Goal: Task Accomplishment & Management: Use online tool/utility

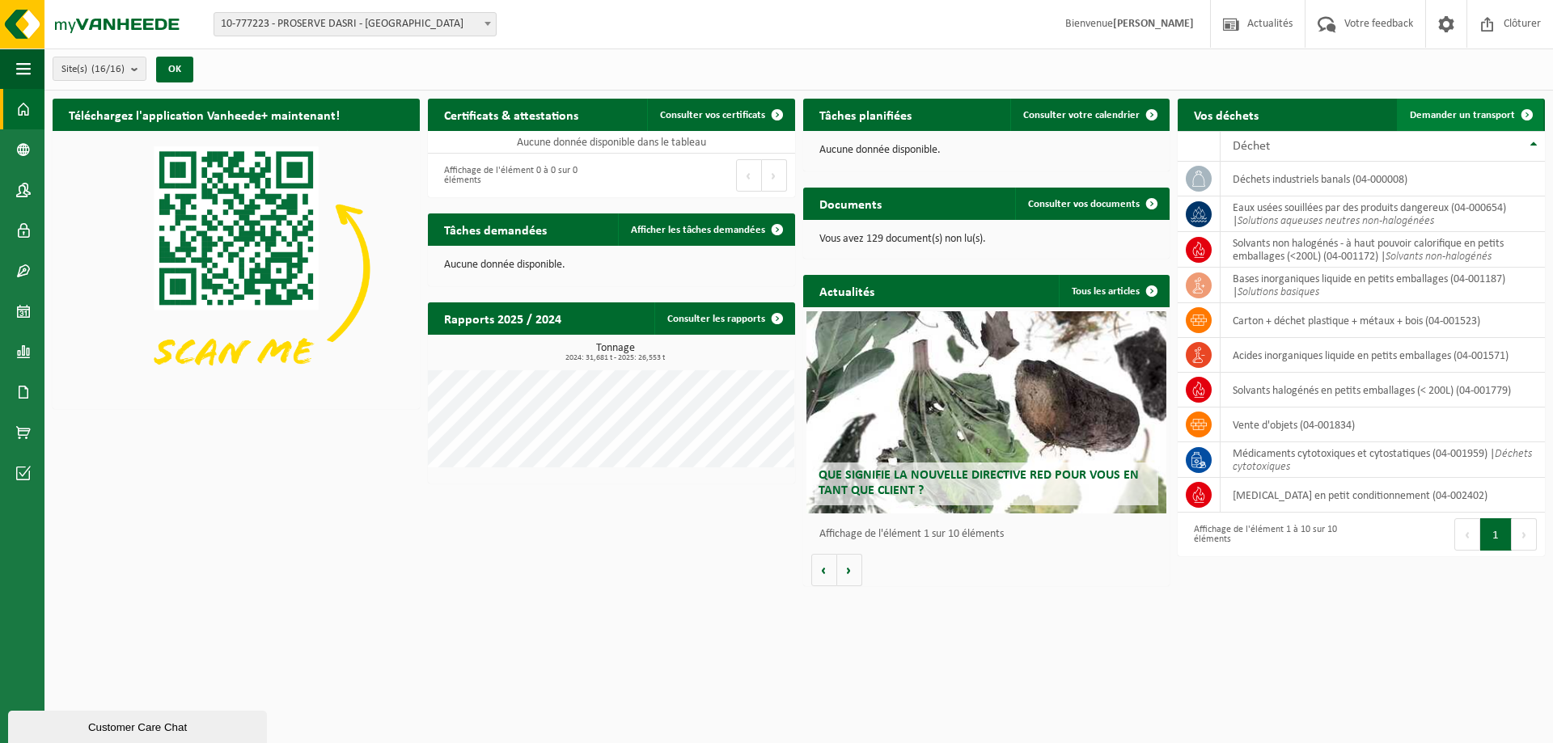
click at [1440, 112] on span "Demander un transport" at bounding box center [1462, 115] width 105 height 11
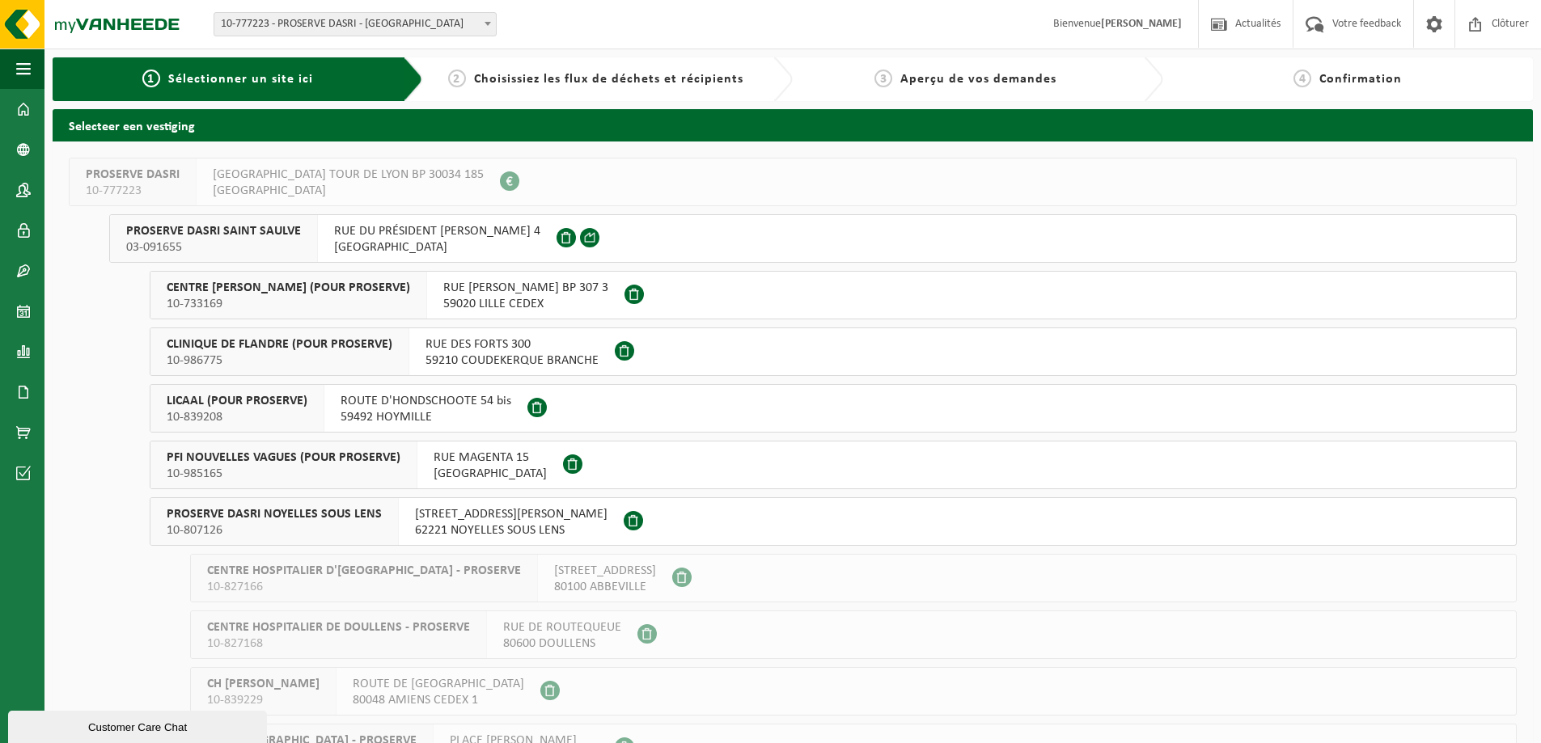
click at [246, 244] on span "03-091655" at bounding box center [213, 247] width 175 height 16
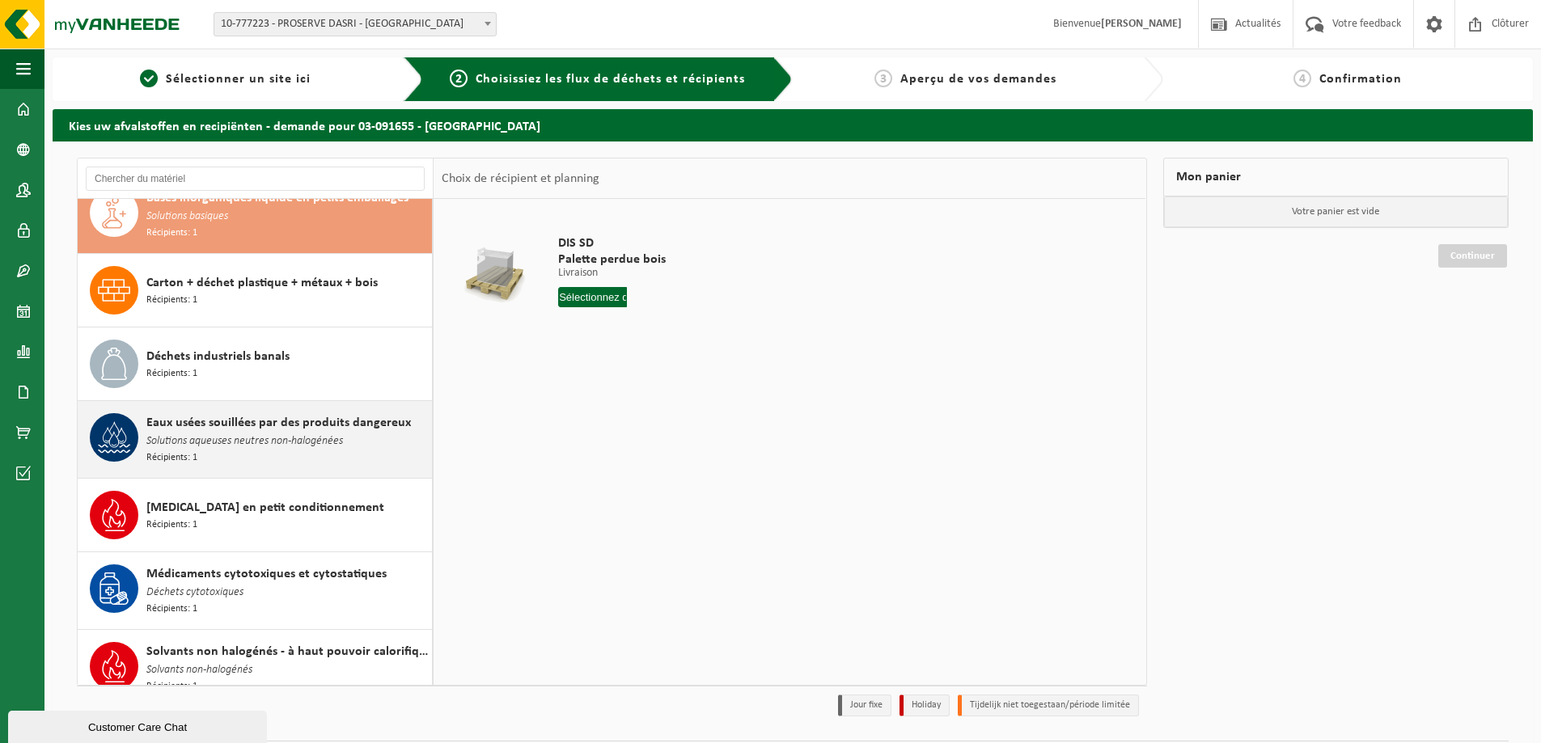
scroll to position [35, 0]
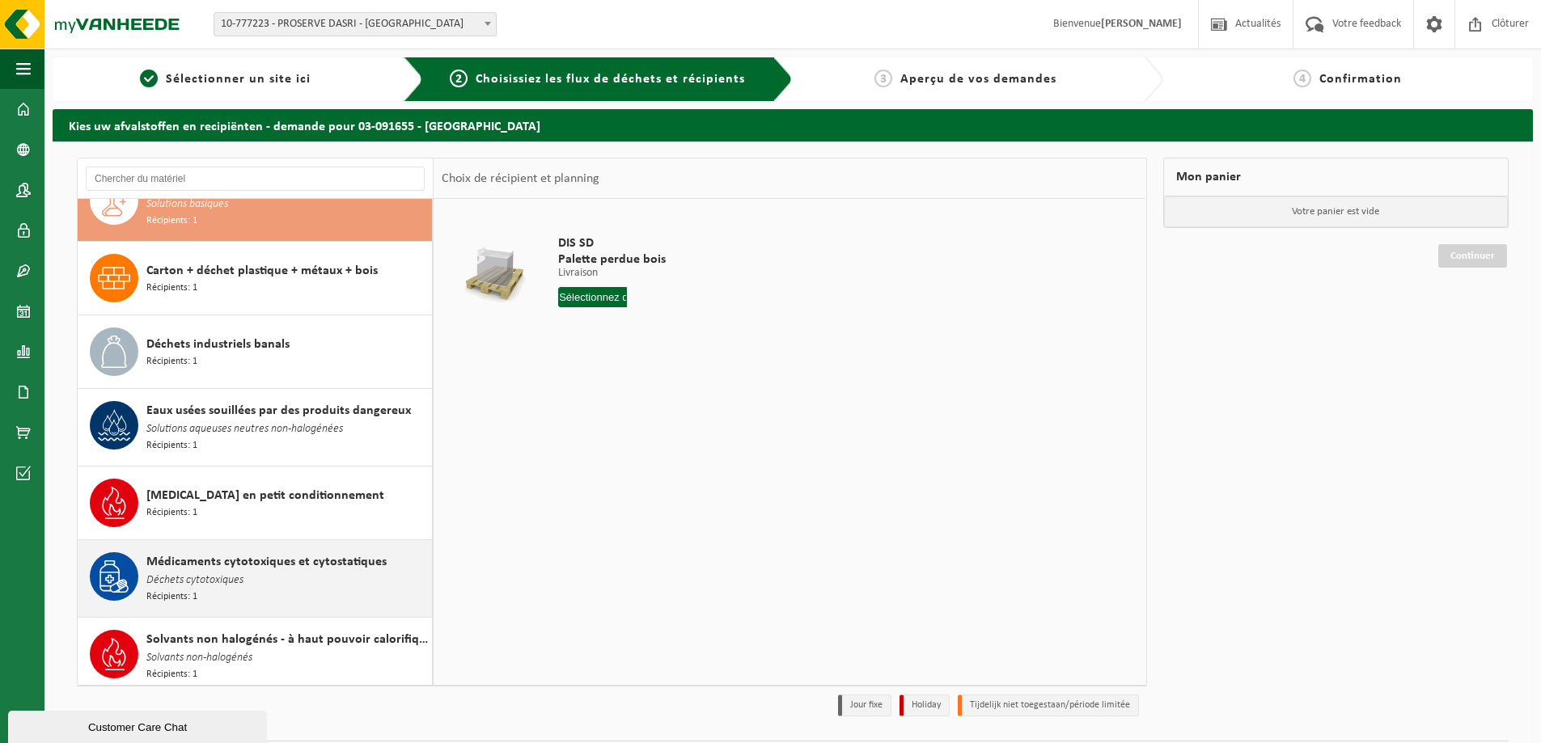
click at [273, 556] on span "Médicaments cytotoxiques et cytostatiques" at bounding box center [266, 561] width 240 height 19
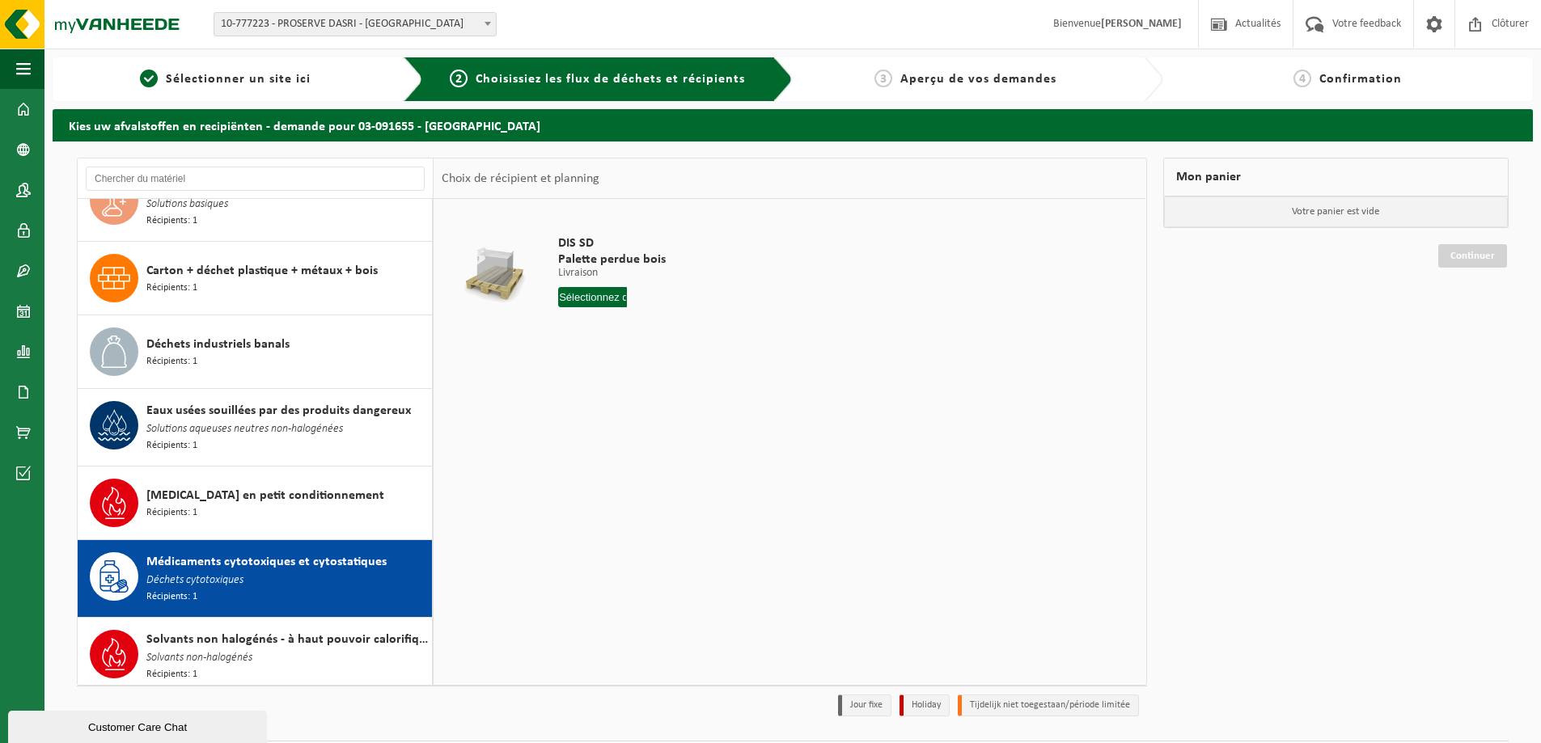
click at [628, 302] on div at bounding box center [626, 297] width 137 height 20
click at [605, 298] on input "text" at bounding box center [592, 297] width 69 height 20
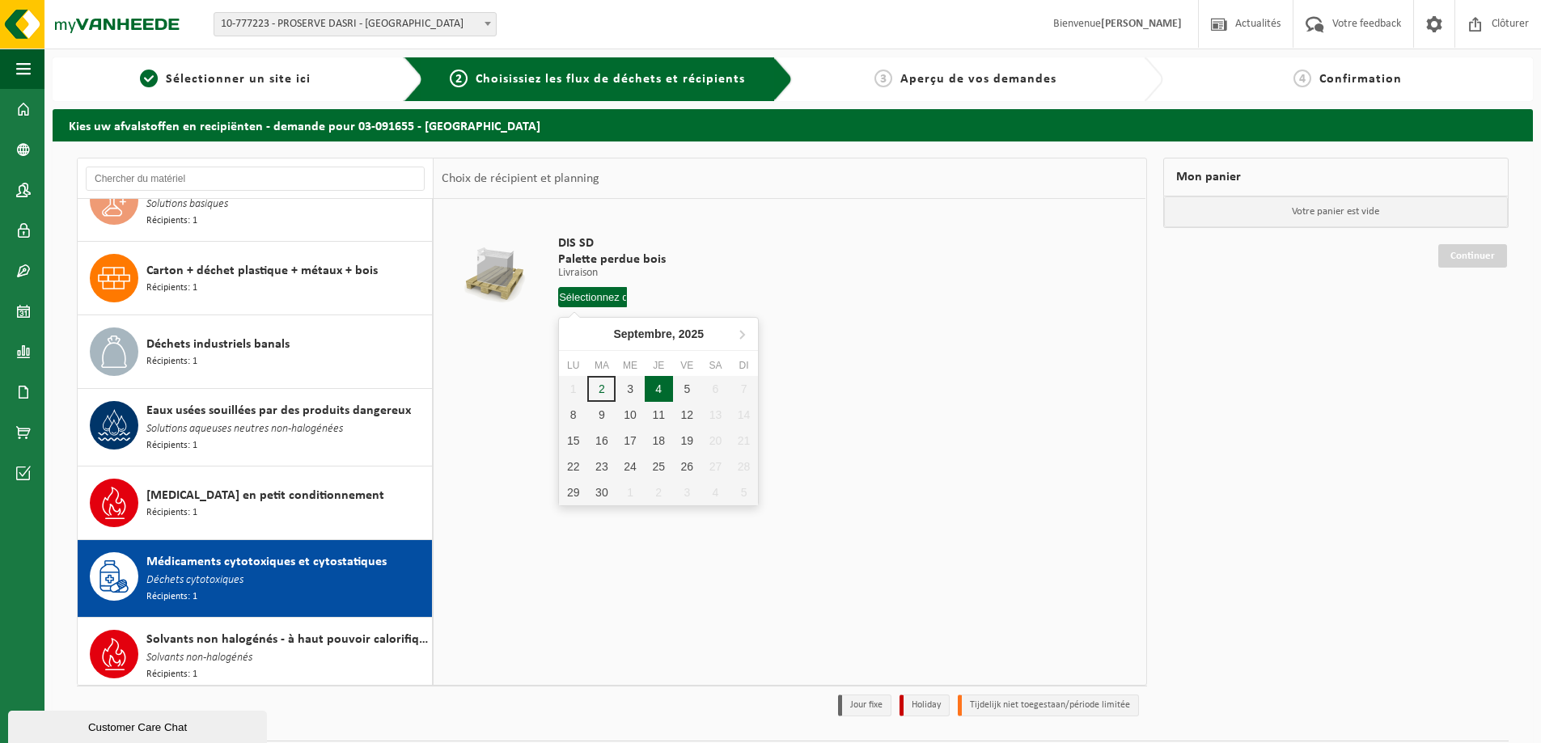
click at [652, 391] on div "4" at bounding box center [659, 389] width 28 height 26
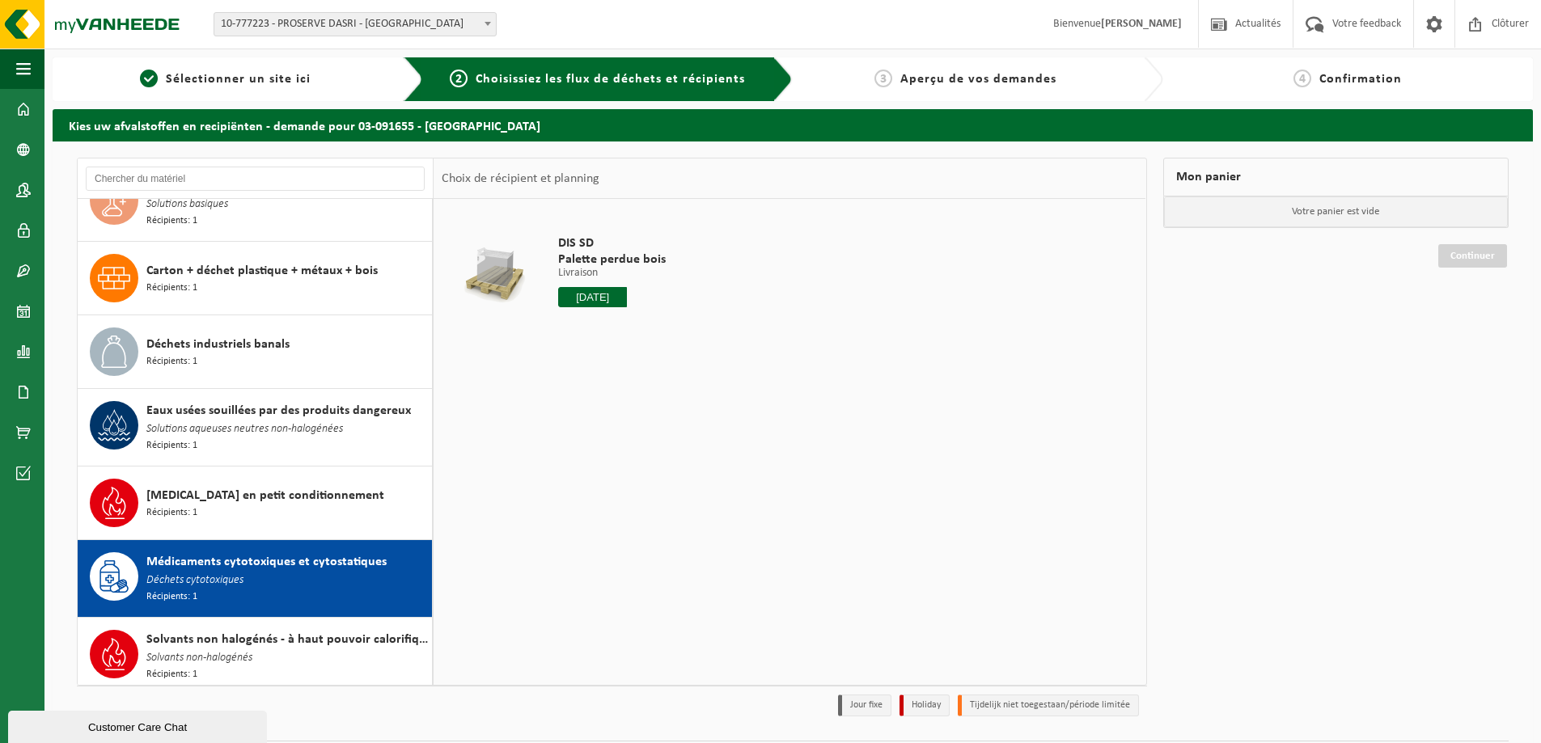
type input "à partir de 2025-09-04"
click at [618, 359] on button "Dans le panier" at bounding box center [603, 358] width 87 height 26
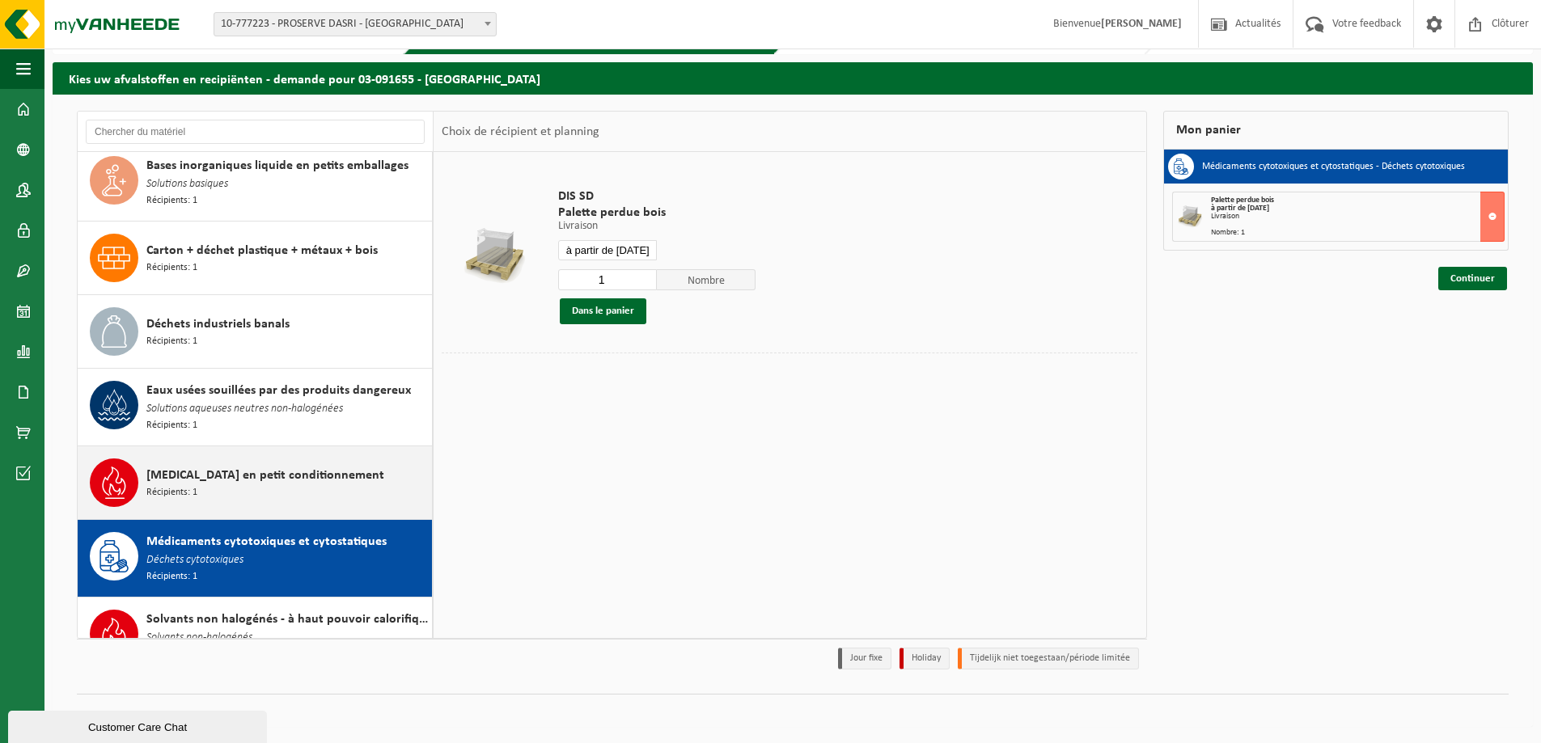
scroll to position [0, 0]
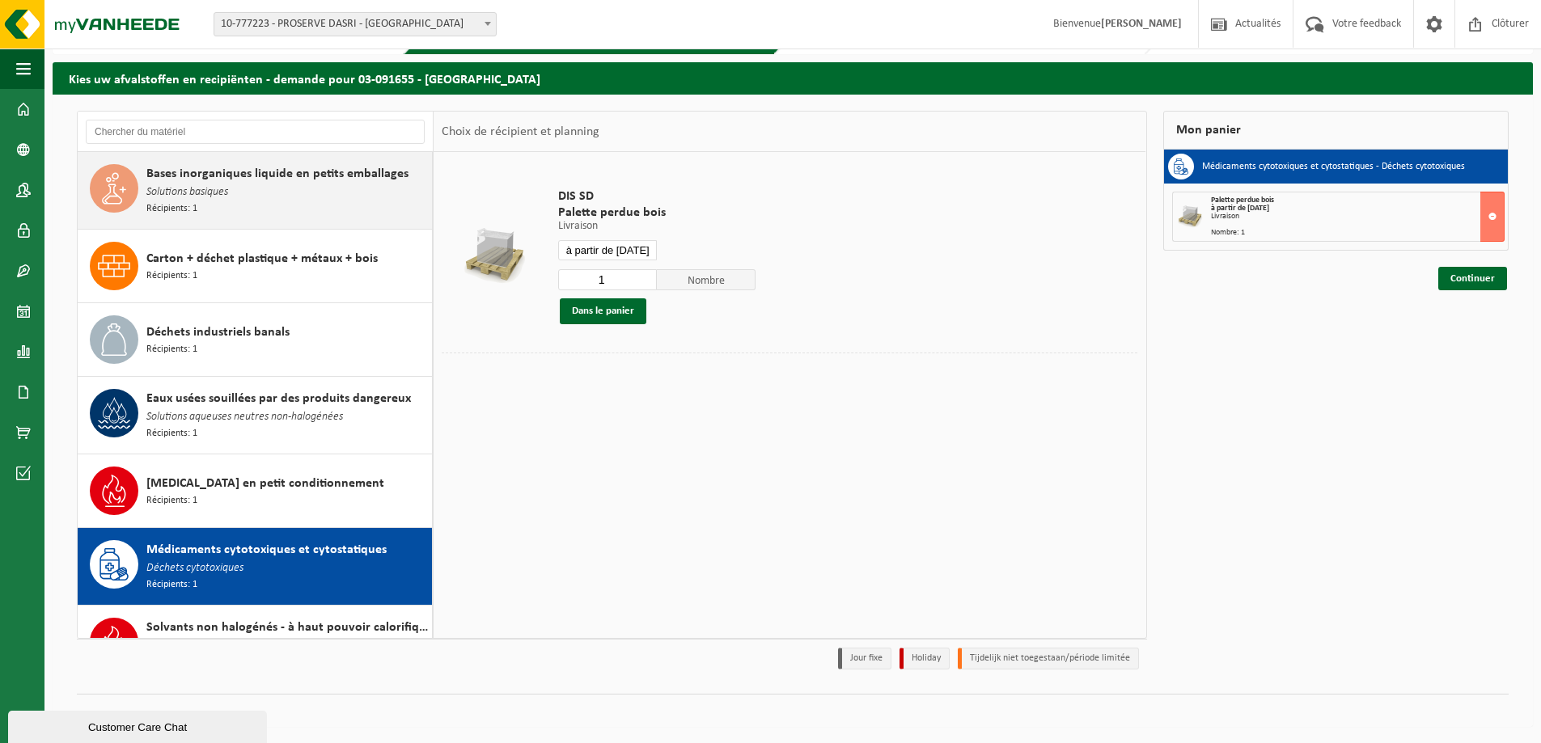
click at [278, 204] on div "Bases inorganiques liquide en petits emballages Solutions basiques Récipients: 1" at bounding box center [286, 190] width 281 height 53
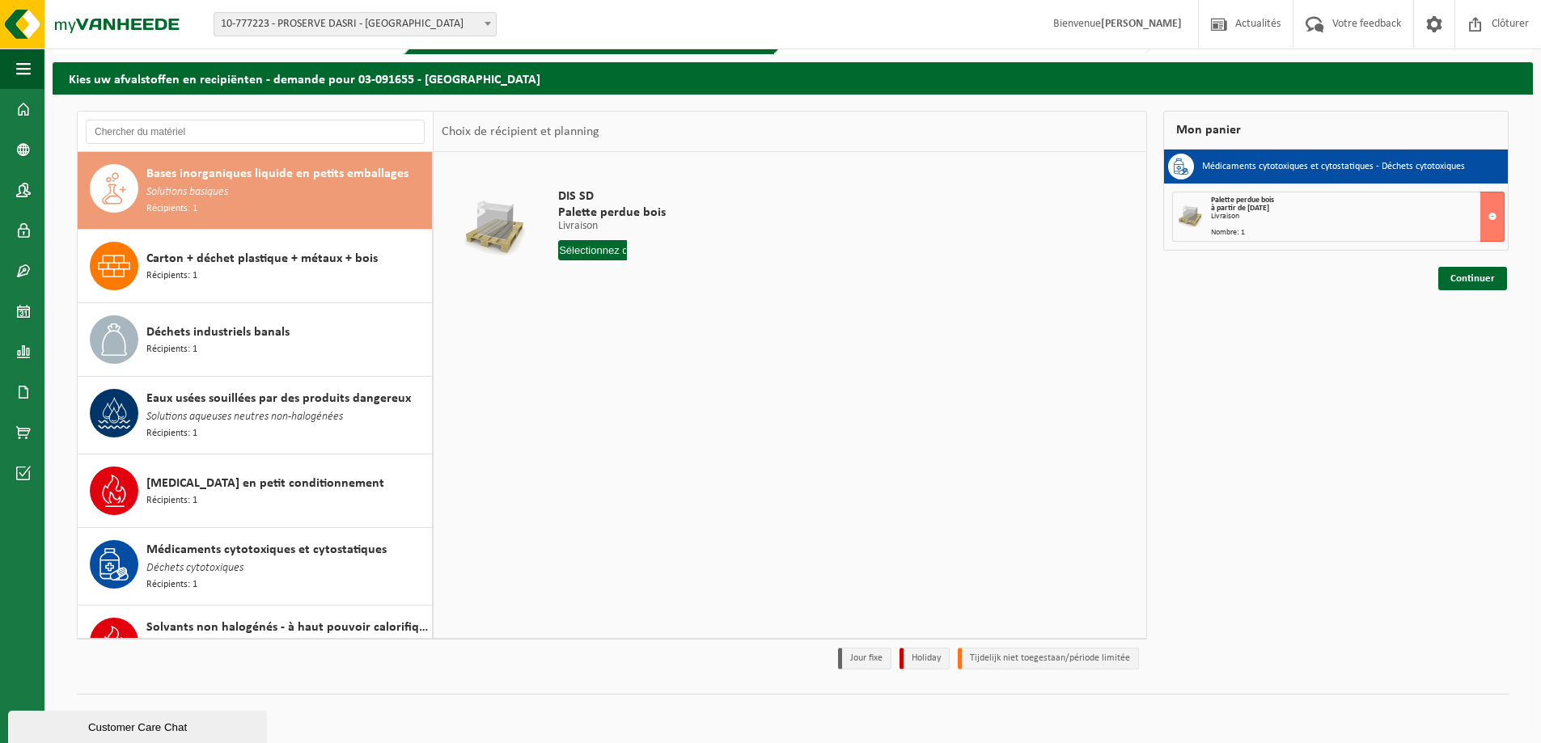
click at [602, 247] on input "text" at bounding box center [592, 250] width 69 height 20
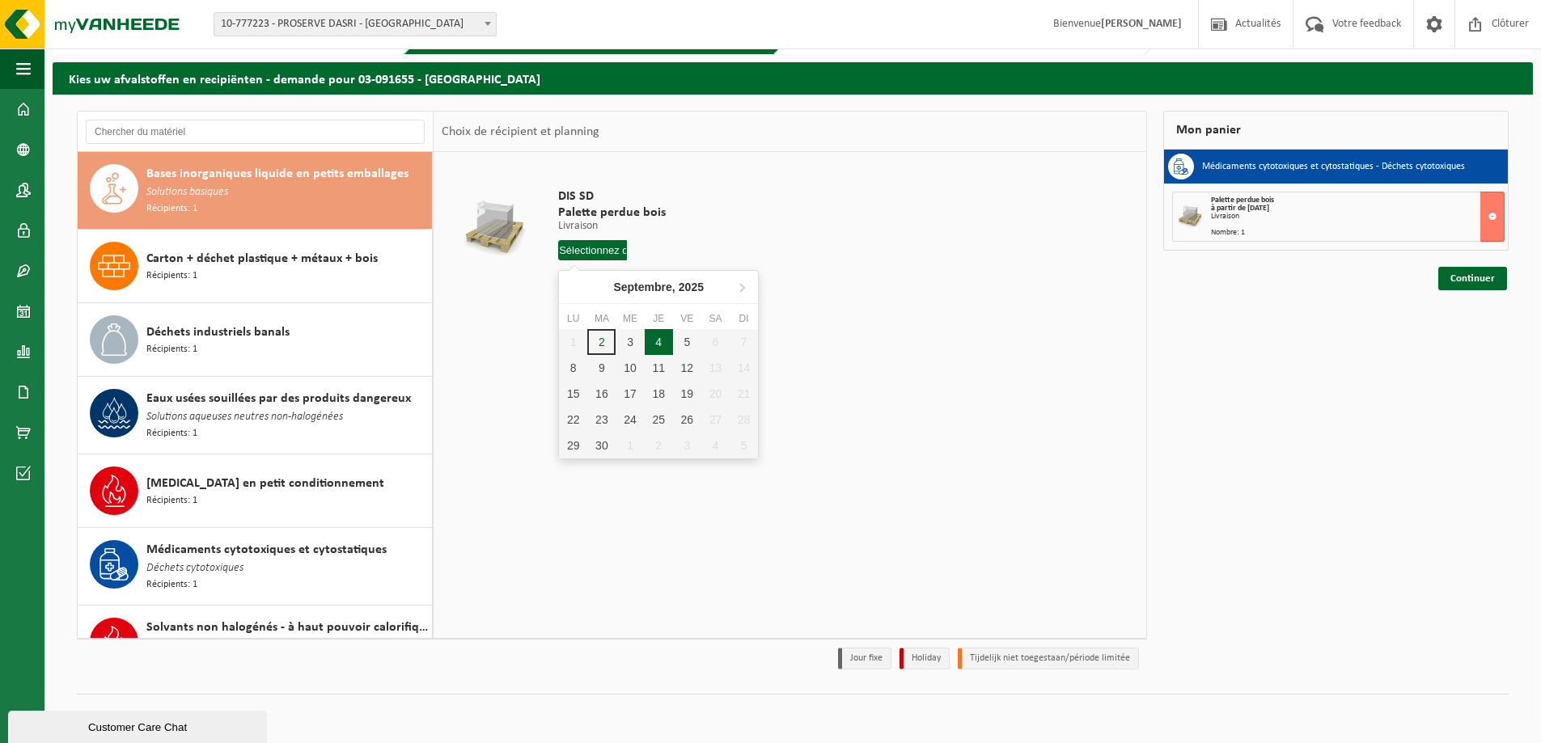
click at [662, 336] on div "4" at bounding box center [659, 342] width 28 height 26
type input "à partir de 2025-09-04"
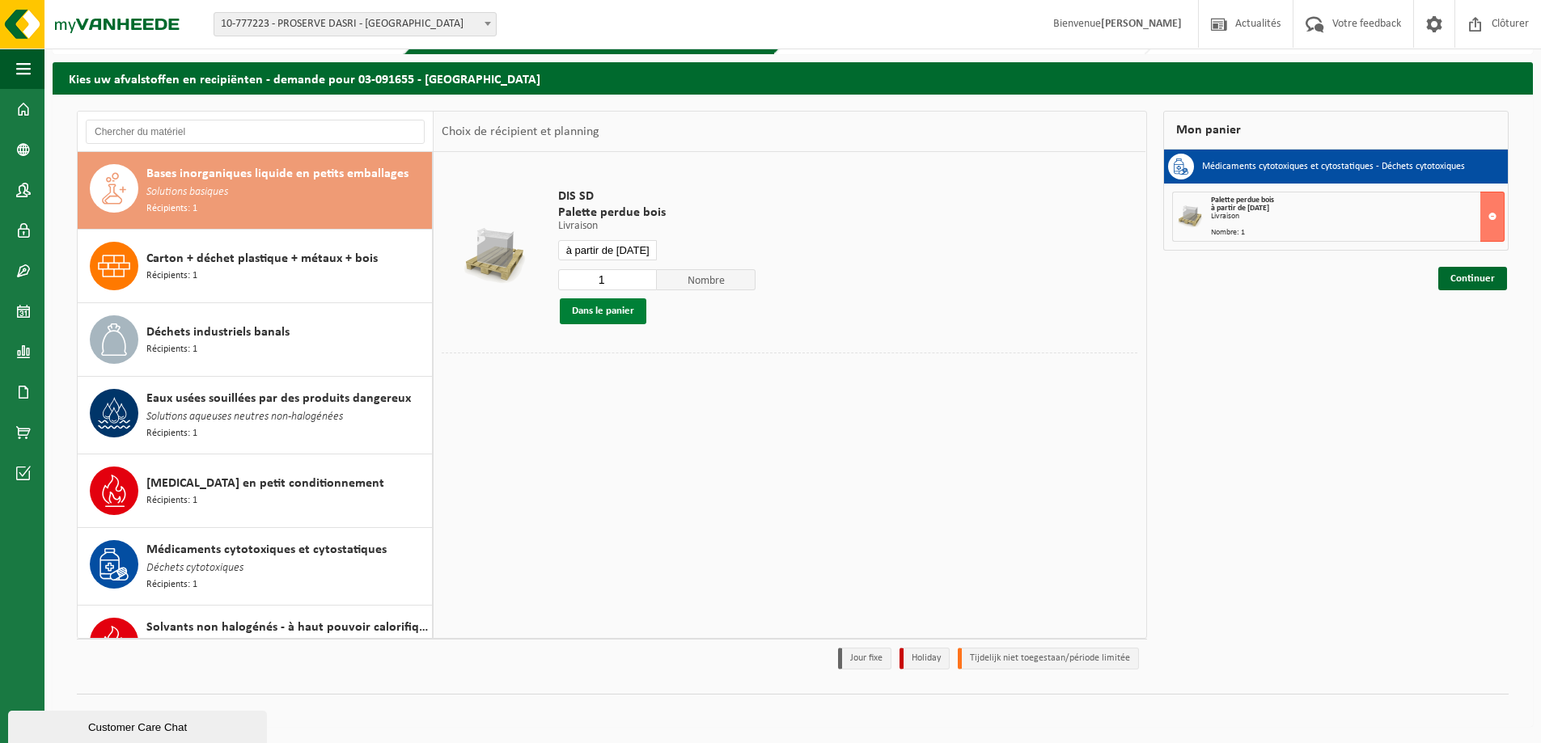
click at [620, 314] on button "Dans le panier" at bounding box center [603, 311] width 87 height 26
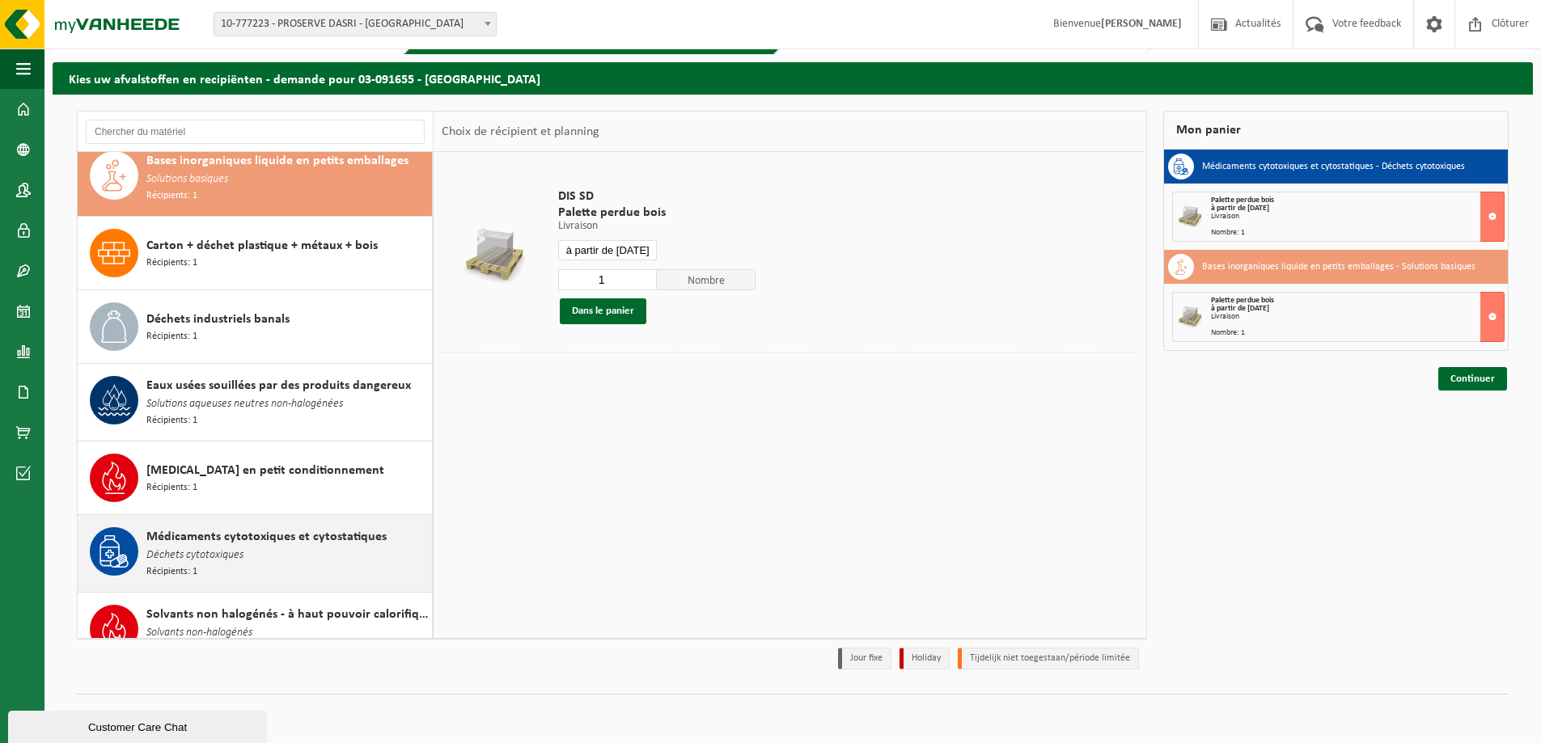
scroll to position [35, 0]
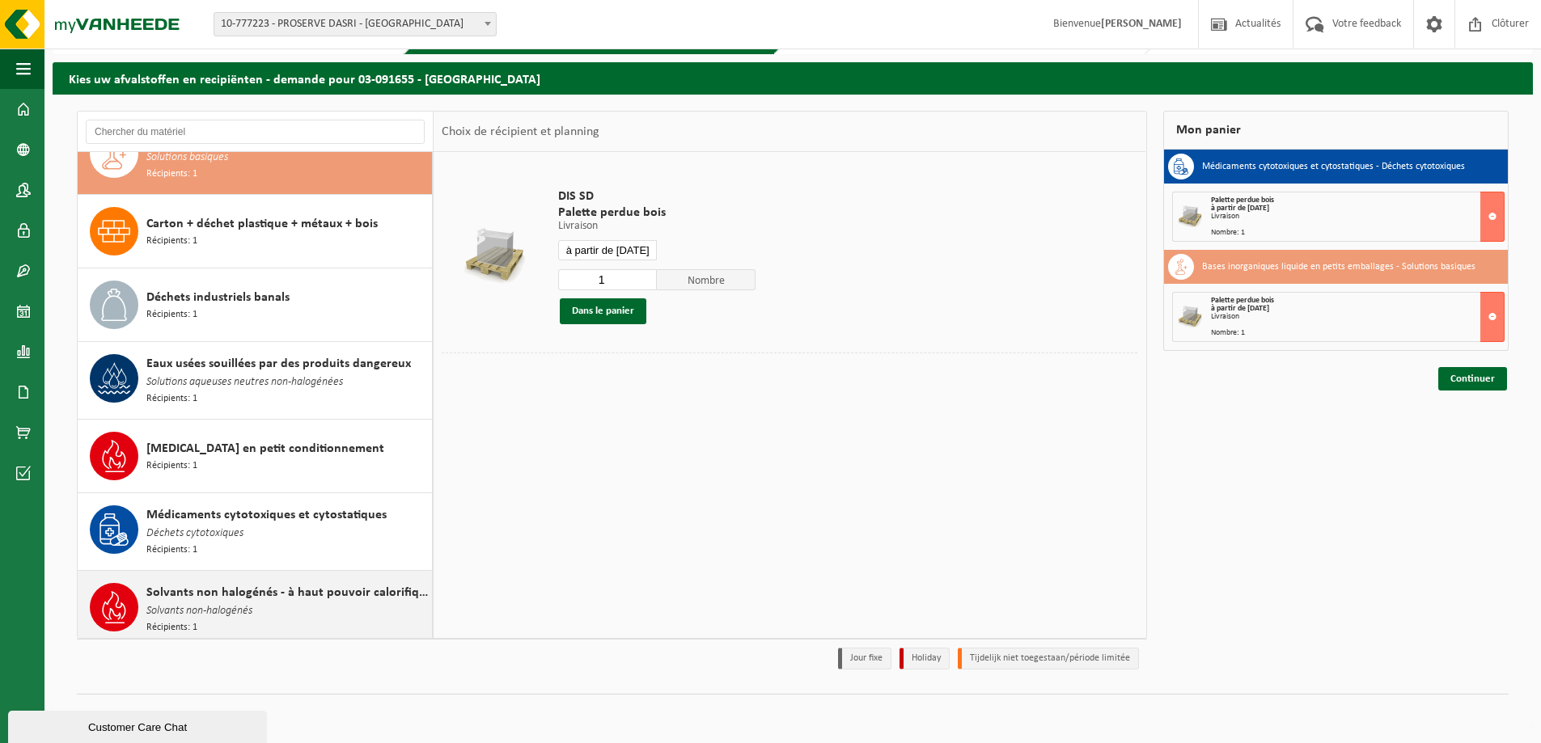
click at [343, 583] on span "Solvants non halogénés - à haut pouvoir calorifique en petits emballages (<200L)" at bounding box center [286, 592] width 281 height 19
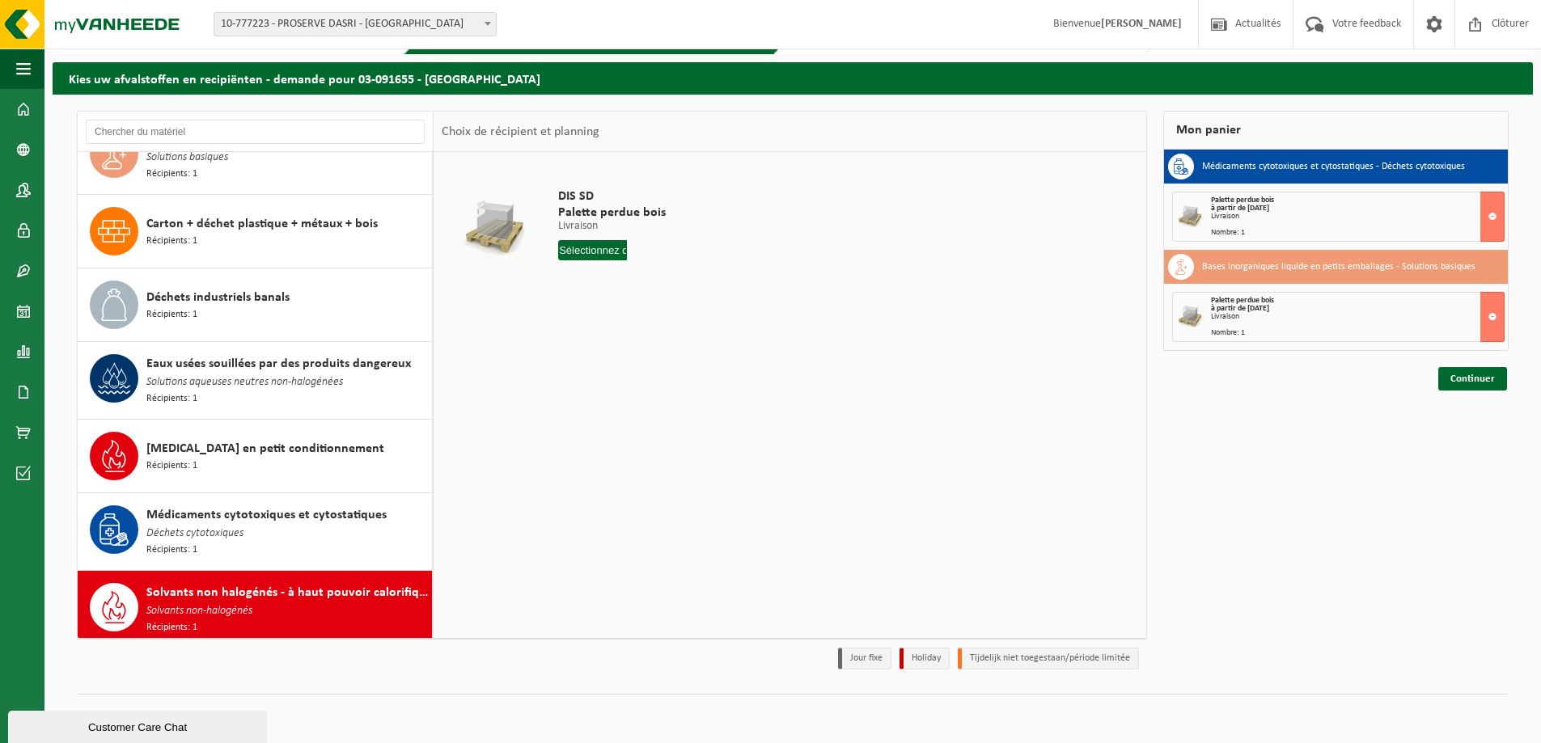
click at [624, 252] on input "text" at bounding box center [592, 250] width 69 height 20
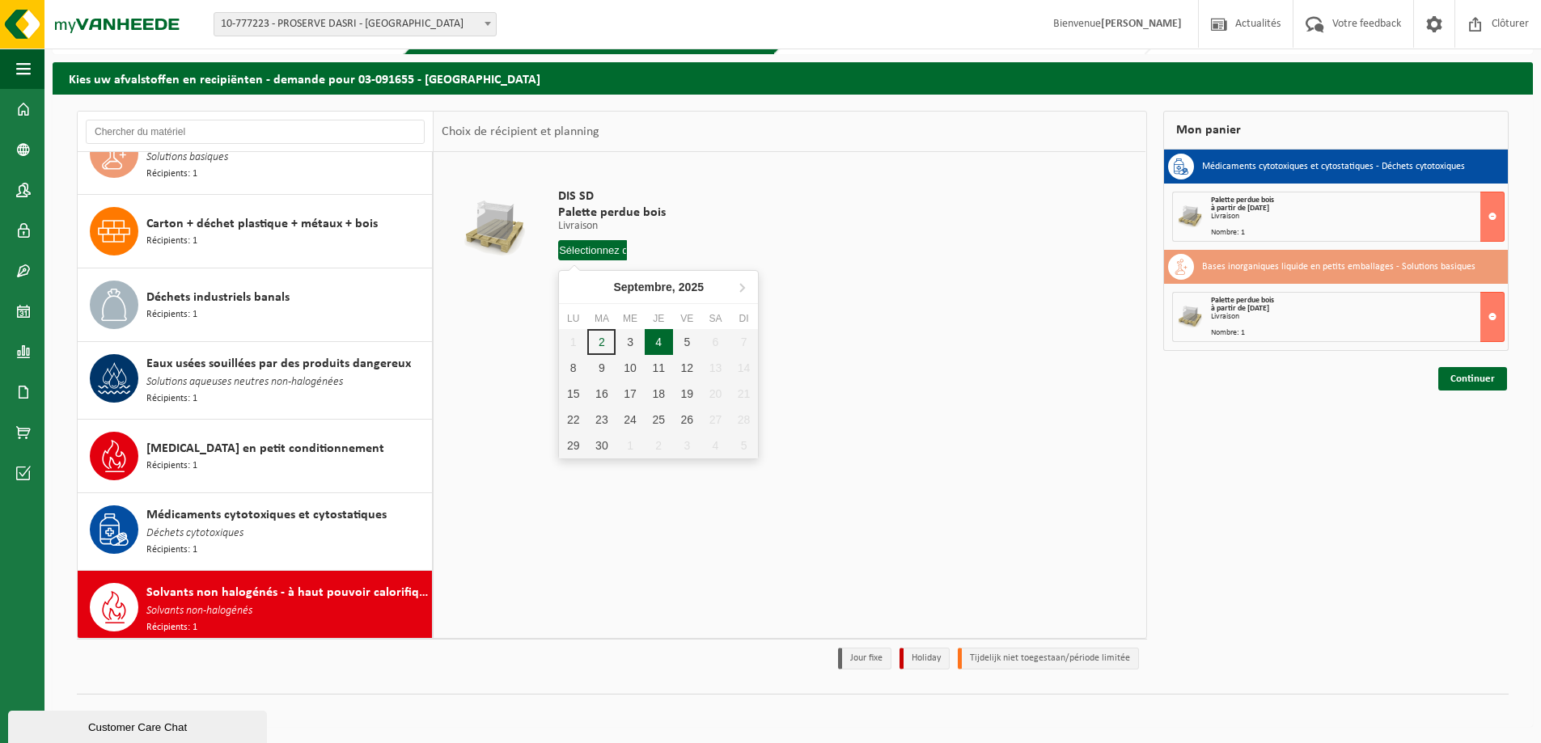
click at [659, 342] on div "4" at bounding box center [659, 342] width 28 height 26
type input "à partir de 2025-09-04"
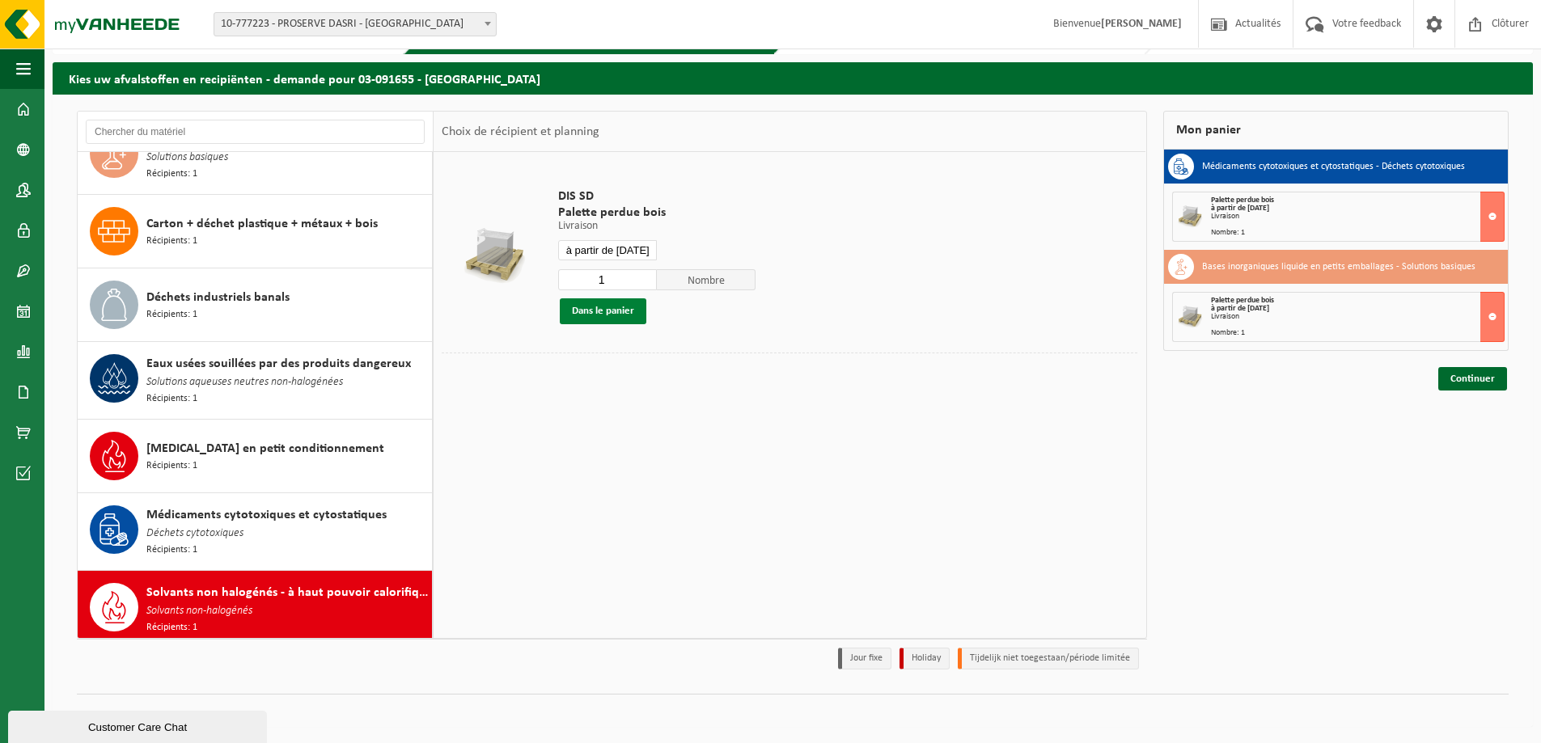
click at [628, 313] on button "Dans le panier" at bounding box center [603, 311] width 87 height 26
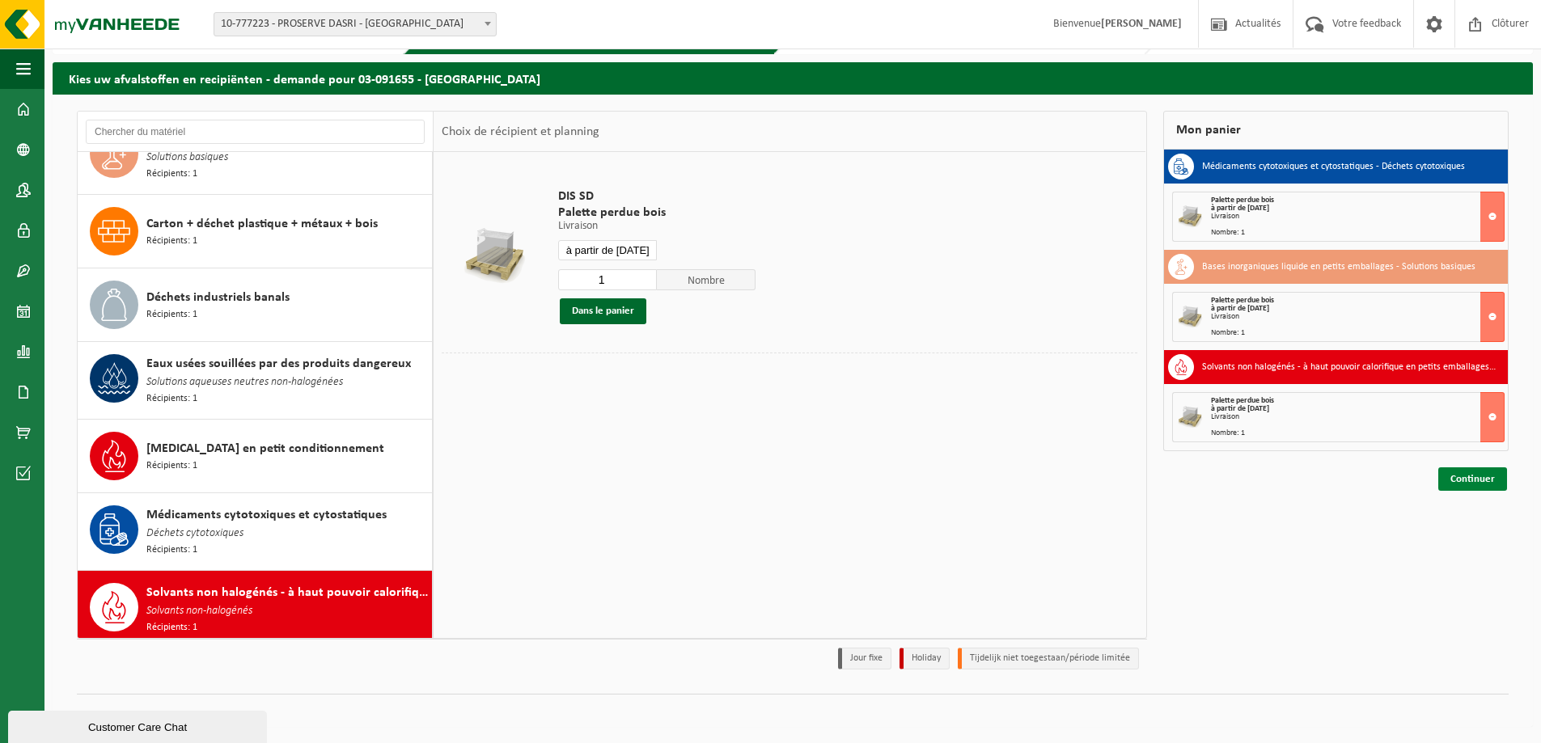
click at [1488, 476] on link "Continuer" at bounding box center [1472, 478] width 69 height 23
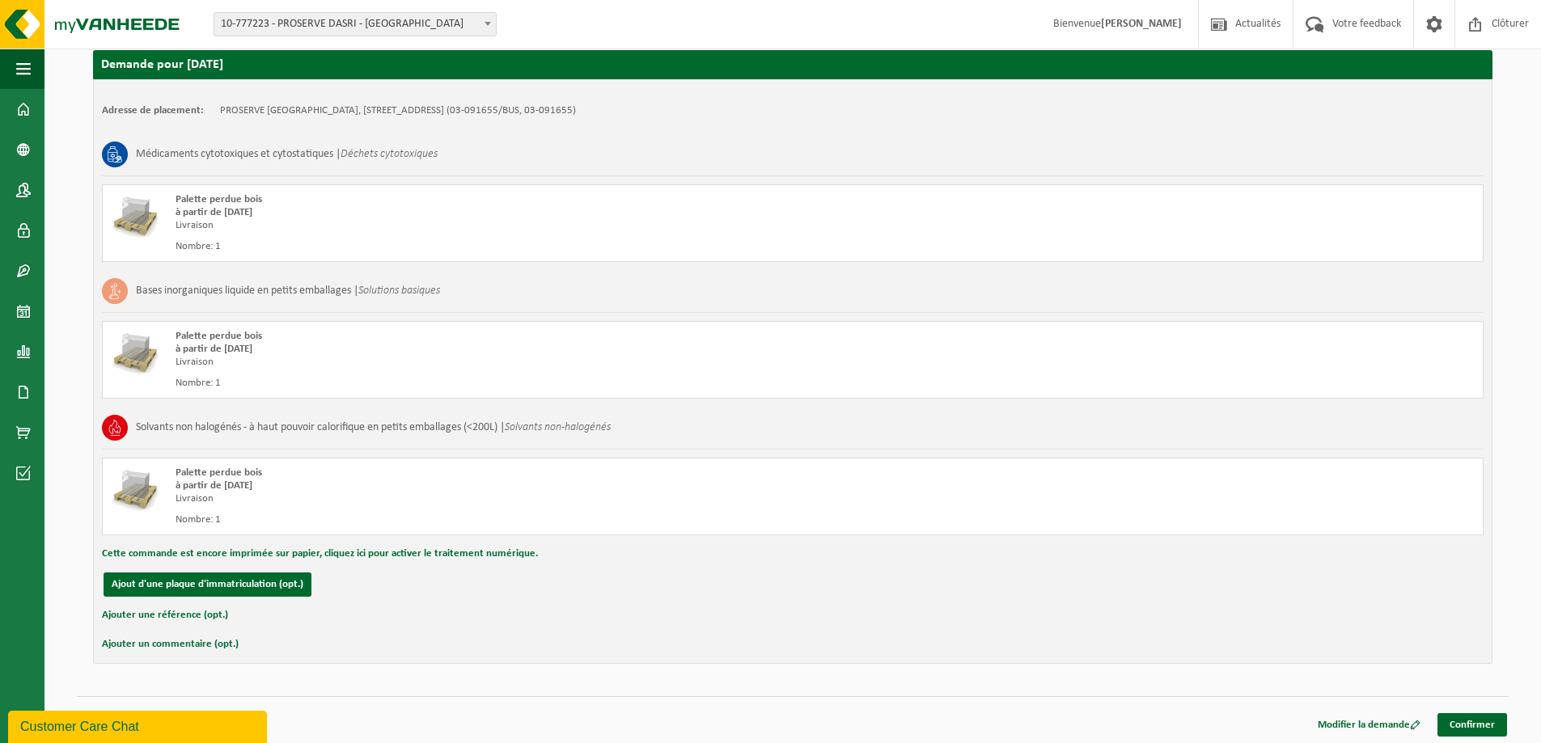
scroll to position [285, 0]
